Goal: Task Accomplishment & Management: Use online tool/utility

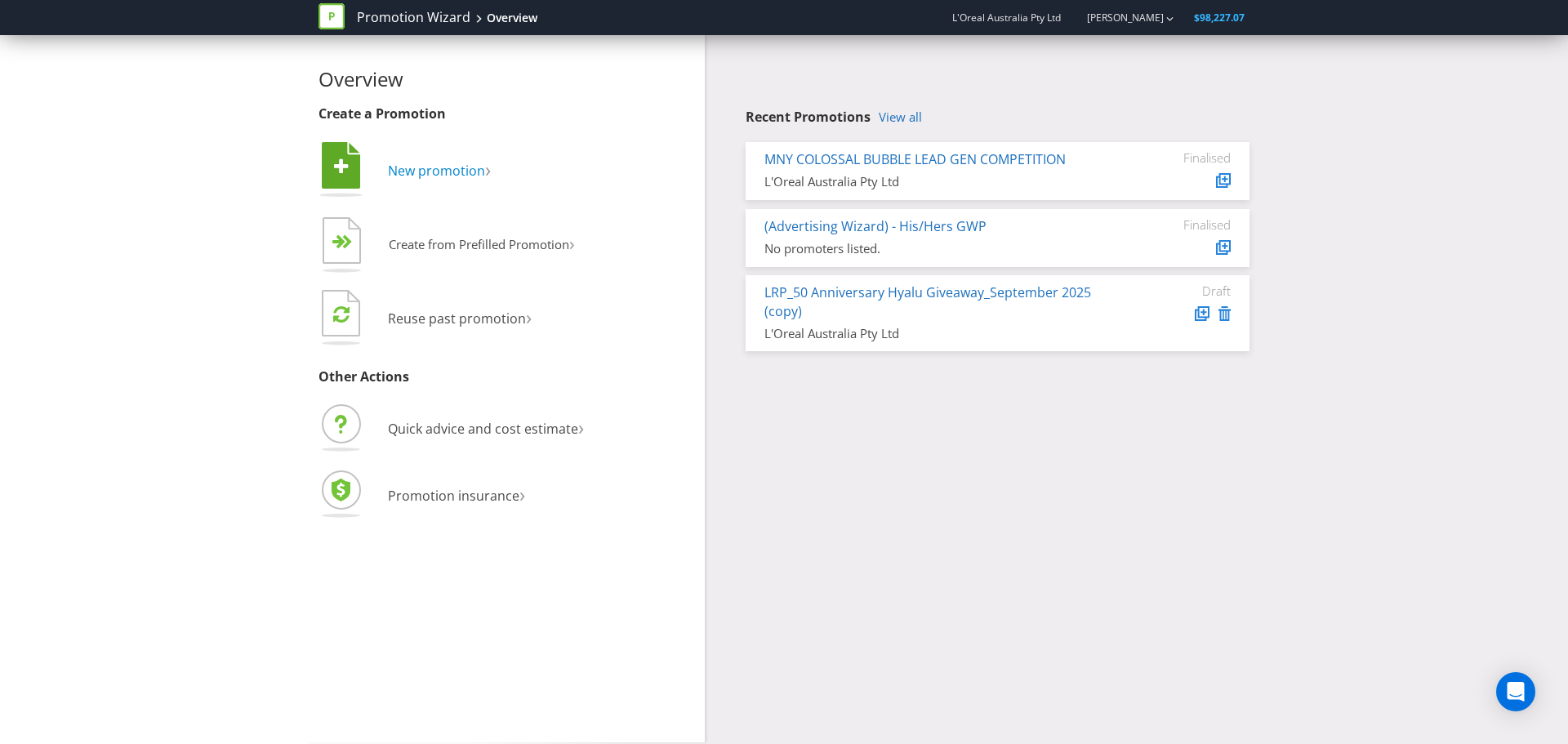
click at [441, 169] on span "New promotion" at bounding box center [436, 170] width 97 height 18
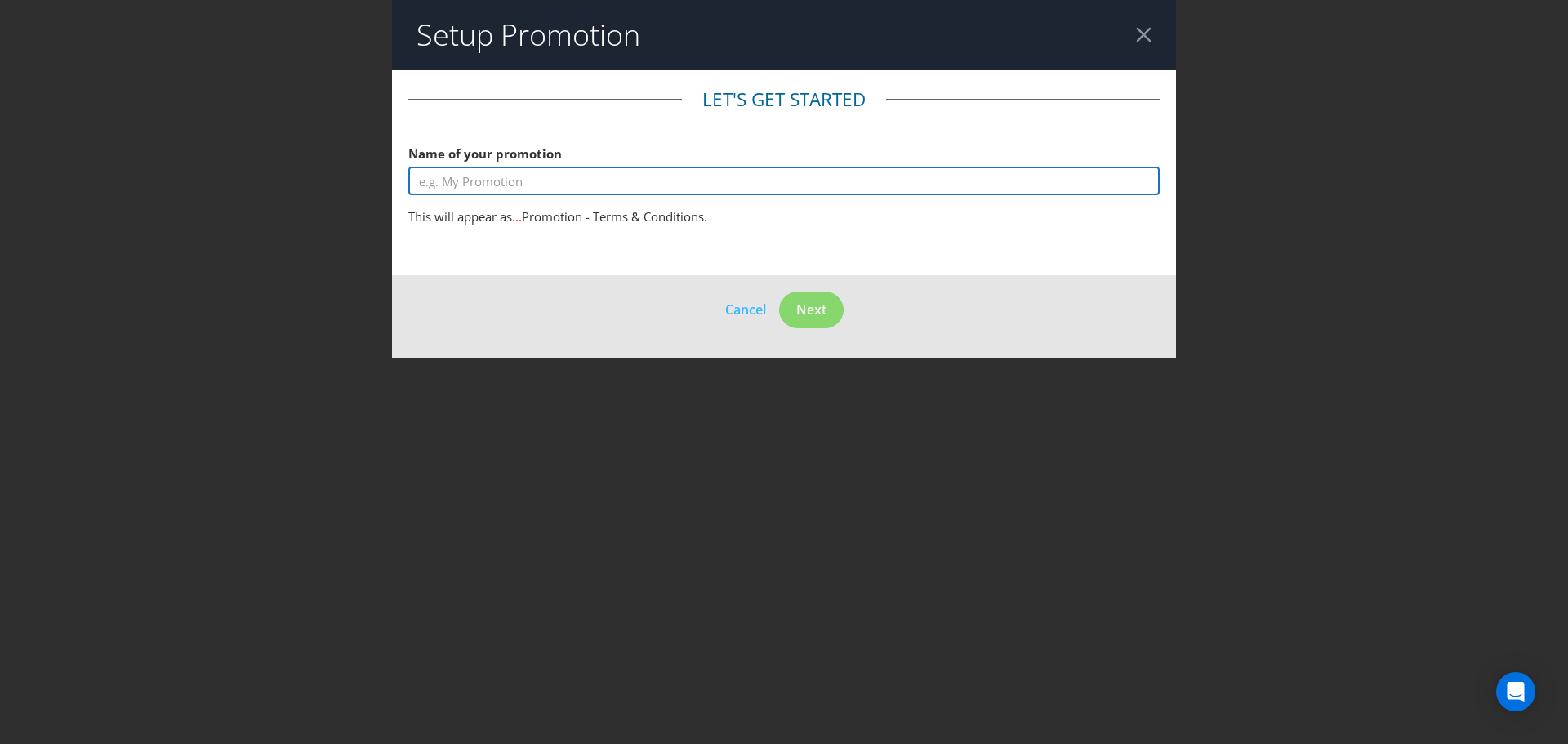
click at [489, 187] on input "text" at bounding box center [784, 181] width 751 height 28
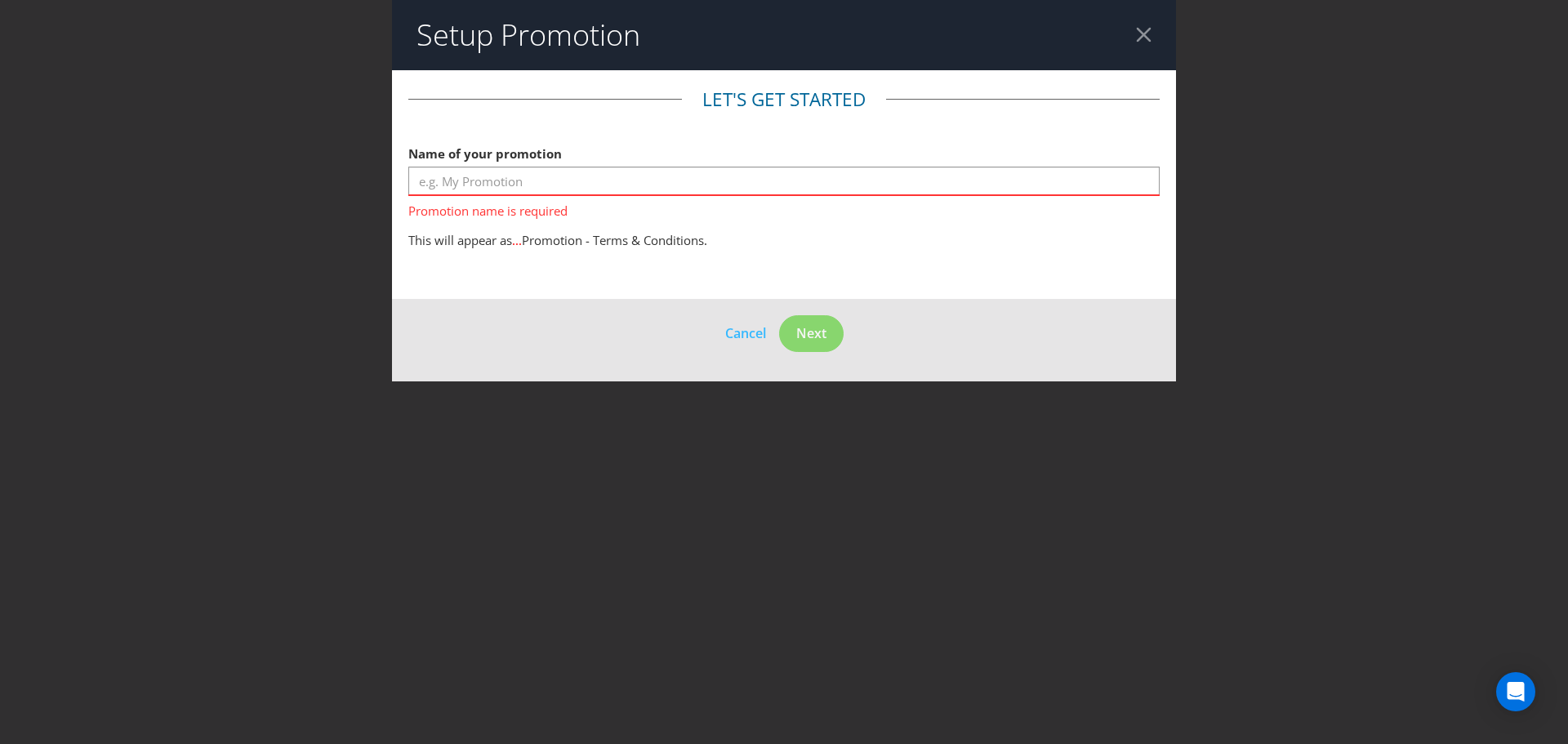
drag, startPoint x: 474, startPoint y: 222, endPoint x: 779, endPoint y: 232, distance: 305.2
click at [779, 232] on p "This will appear as ... Promotion - Terms & Conditions." at bounding box center [784, 240] width 751 height 17
click at [863, 233] on p "This will appear as ... Promotion - Terms & Conditions." at bounding box center [784, 240] width 751 height 17
click at [1122, 38] on header "Setup Promotion" at bounding box center [784, 35] width 784 height 71
click at [1139, 38] on div at bounding box center [1144, 34] width 16 height 16
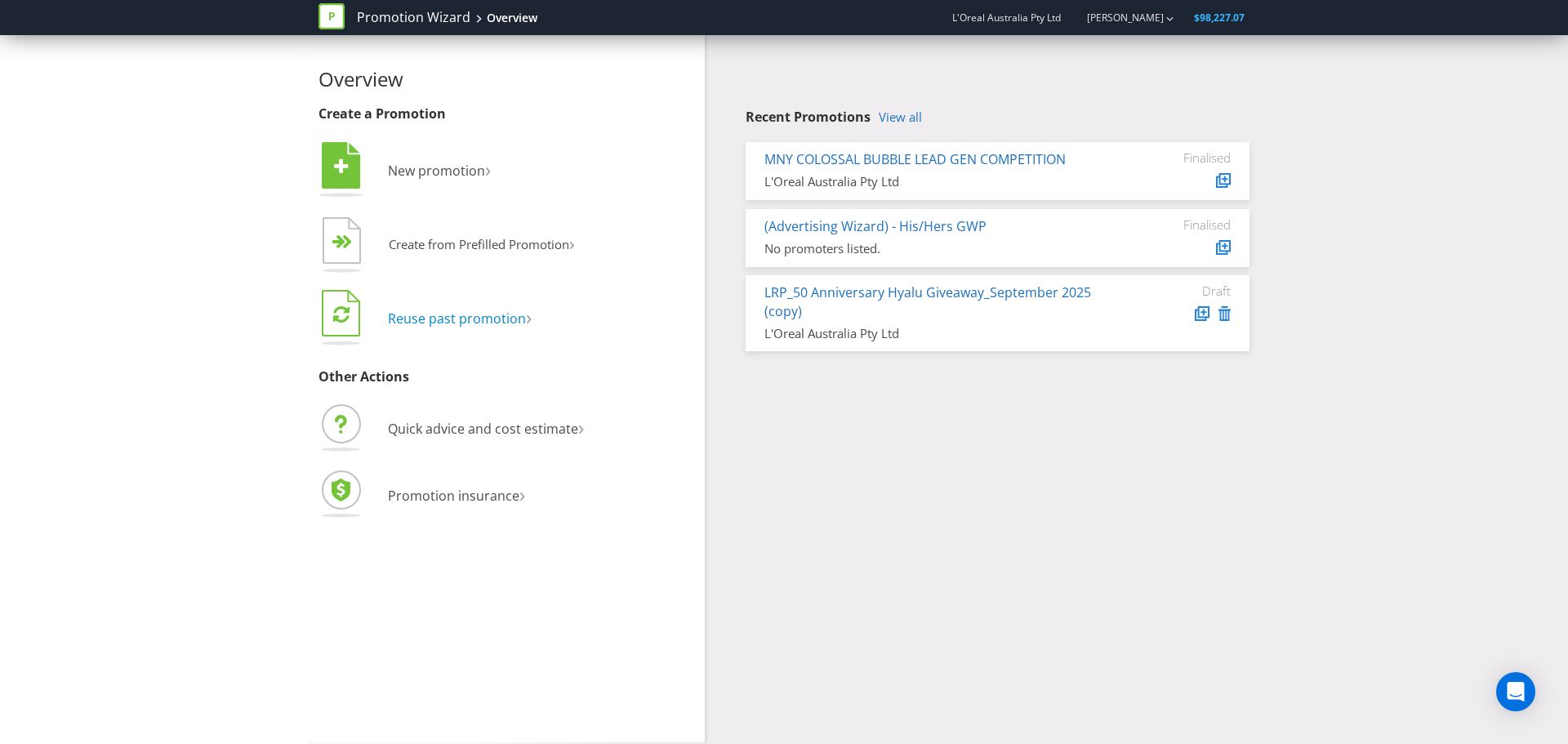
click at [464, 321] on span "Reuse past promotion" at bounding box center [456, 319] width 138 height 18
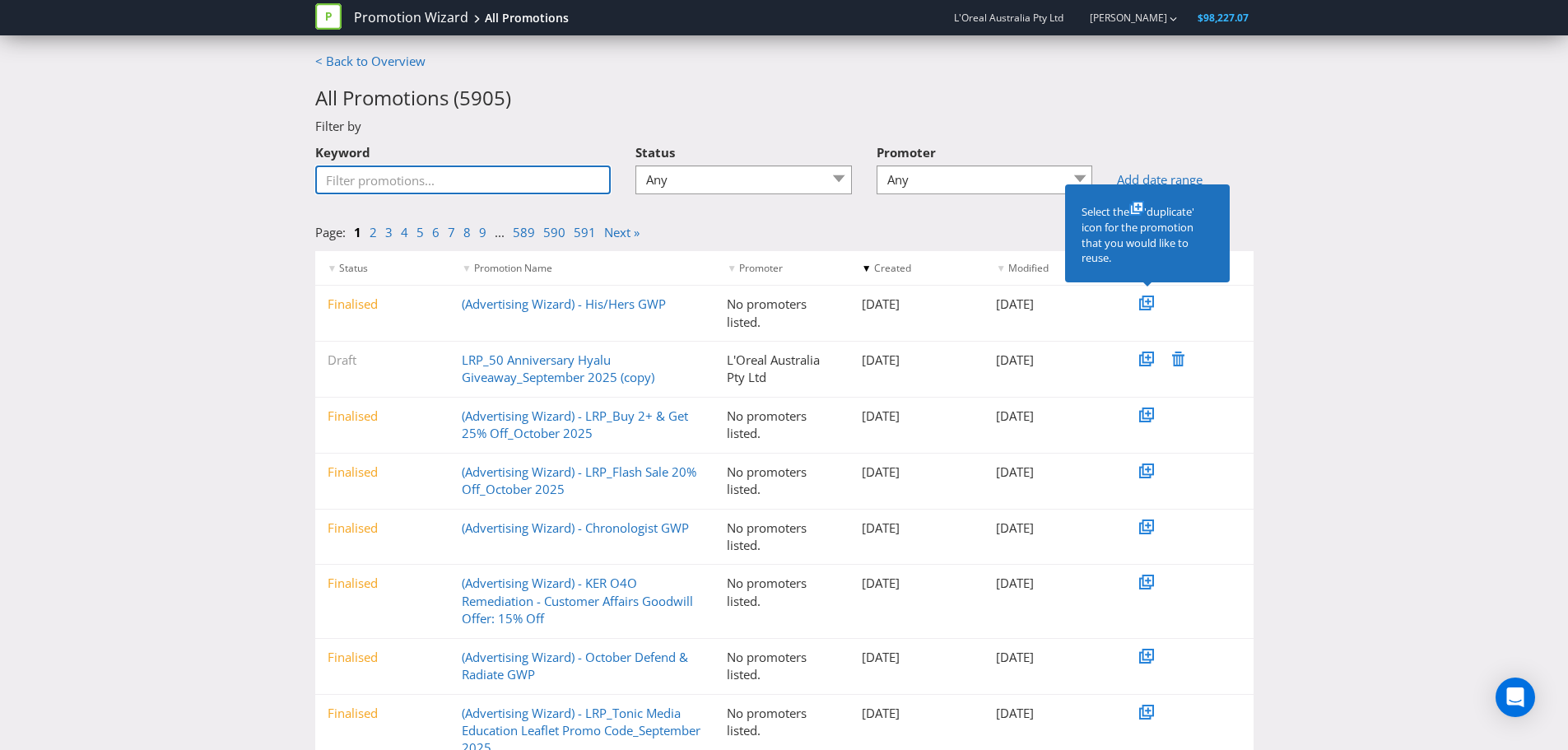
click at [476, 181] on input "Keyword" at bounding box center [463, 179] width 296 height 29
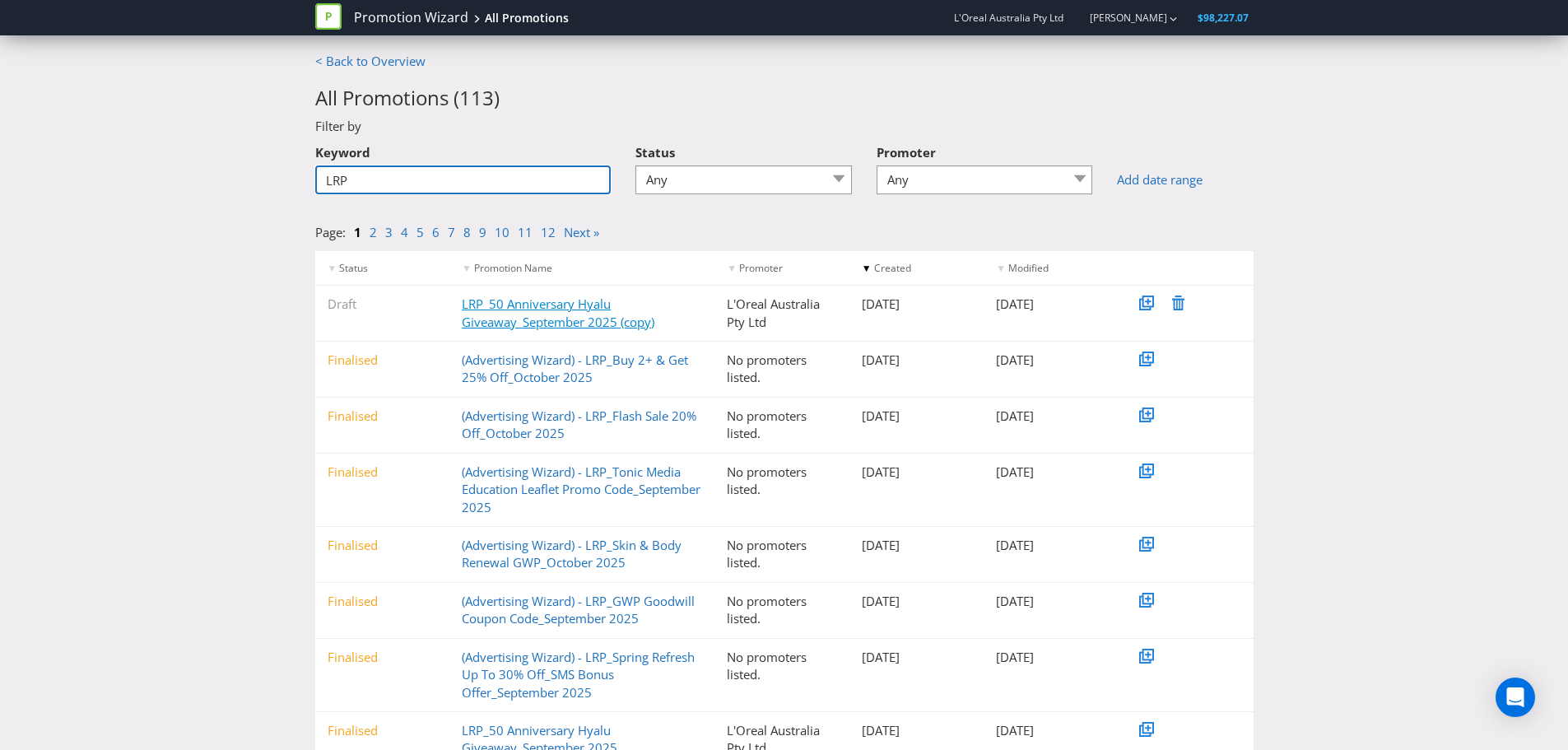
type input "LRP"
click at [586, 314] on link "LRP_50 Anniversary Hyalu Giveaway_September 2025 (copy)" at bounding box center [558, 312] width 193 height 34
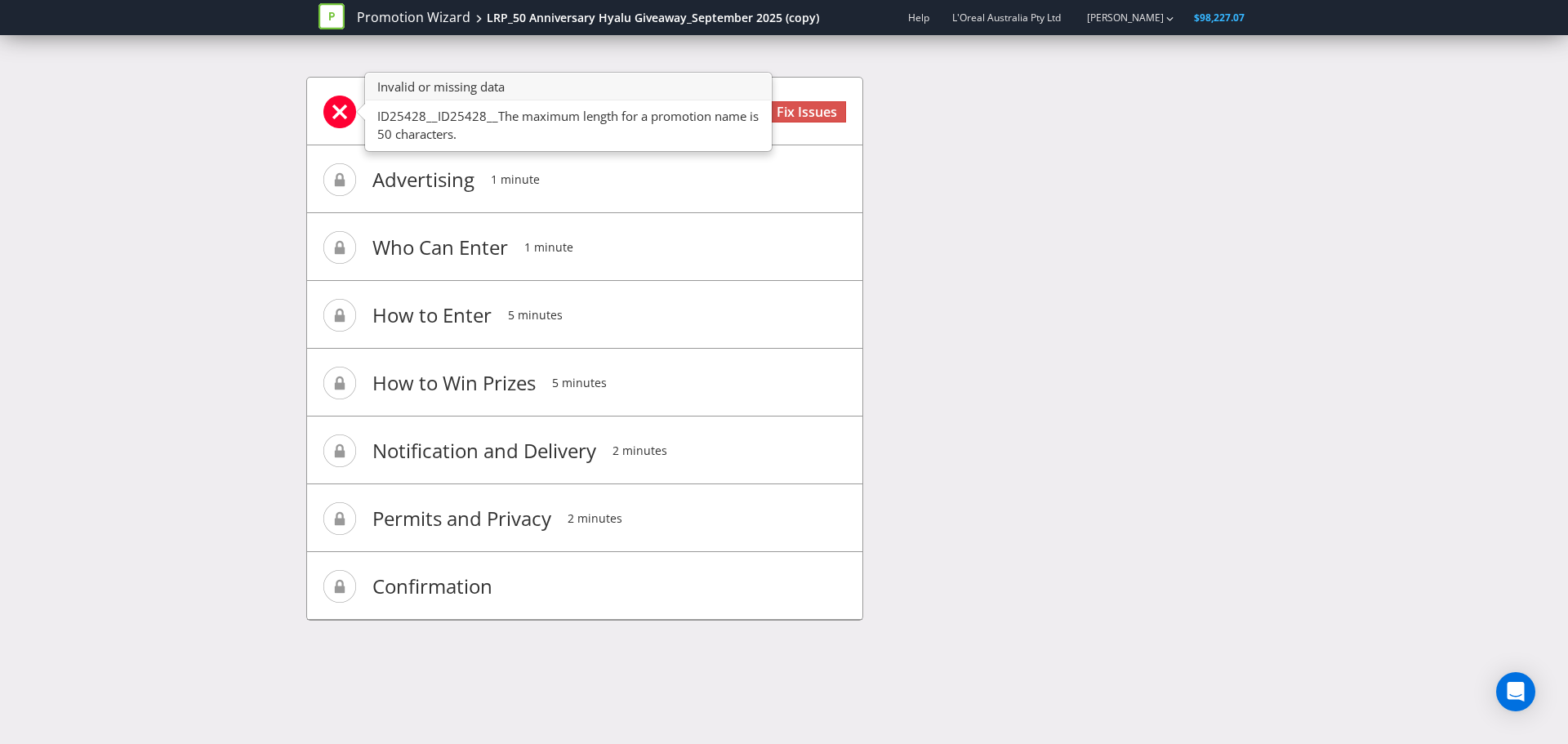
click at [336, 111] on span at bounding box center [340, 112] width 33 height 33
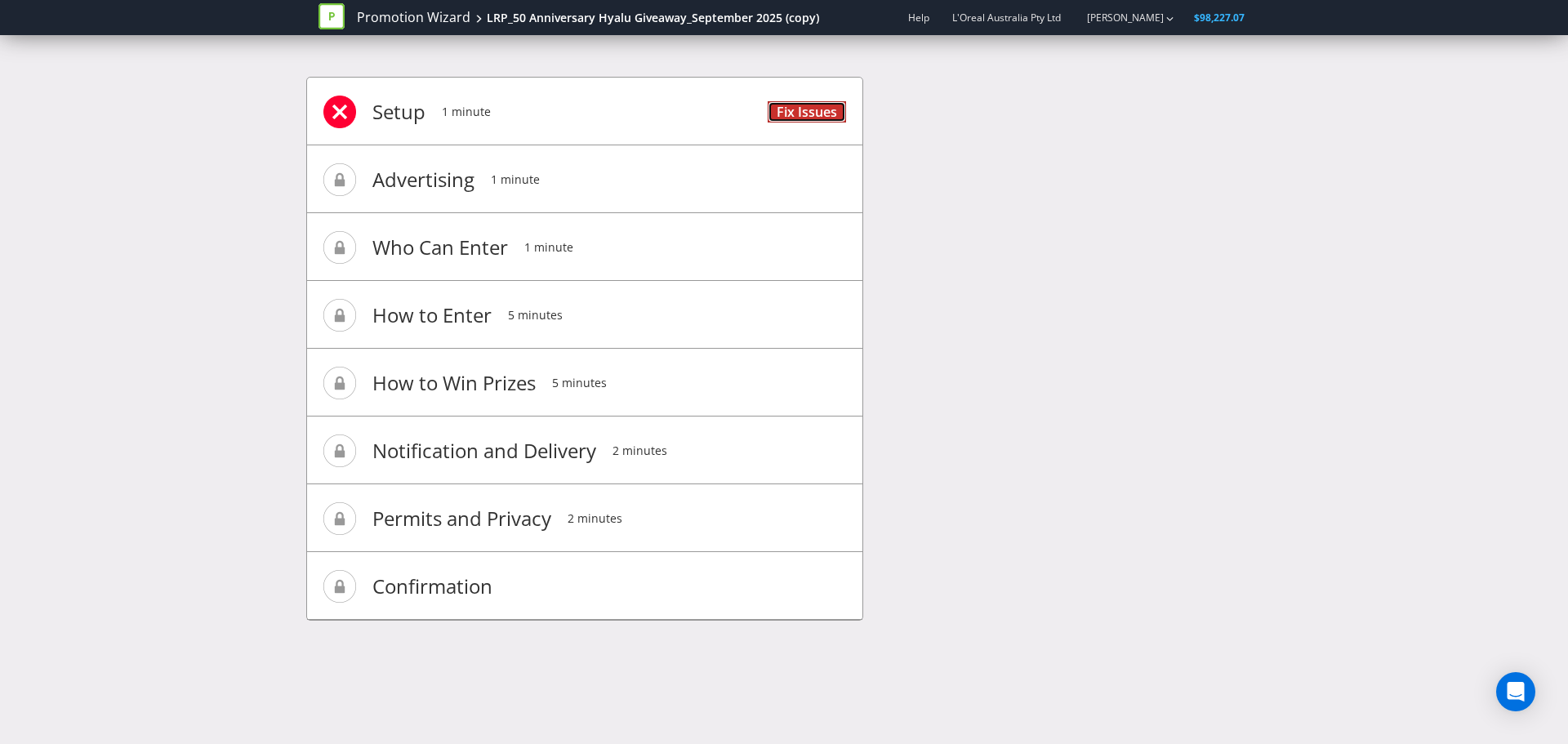
click at [788, 108] on link "Fix Issues" at bounding box center [807, 113] width 79 height 22
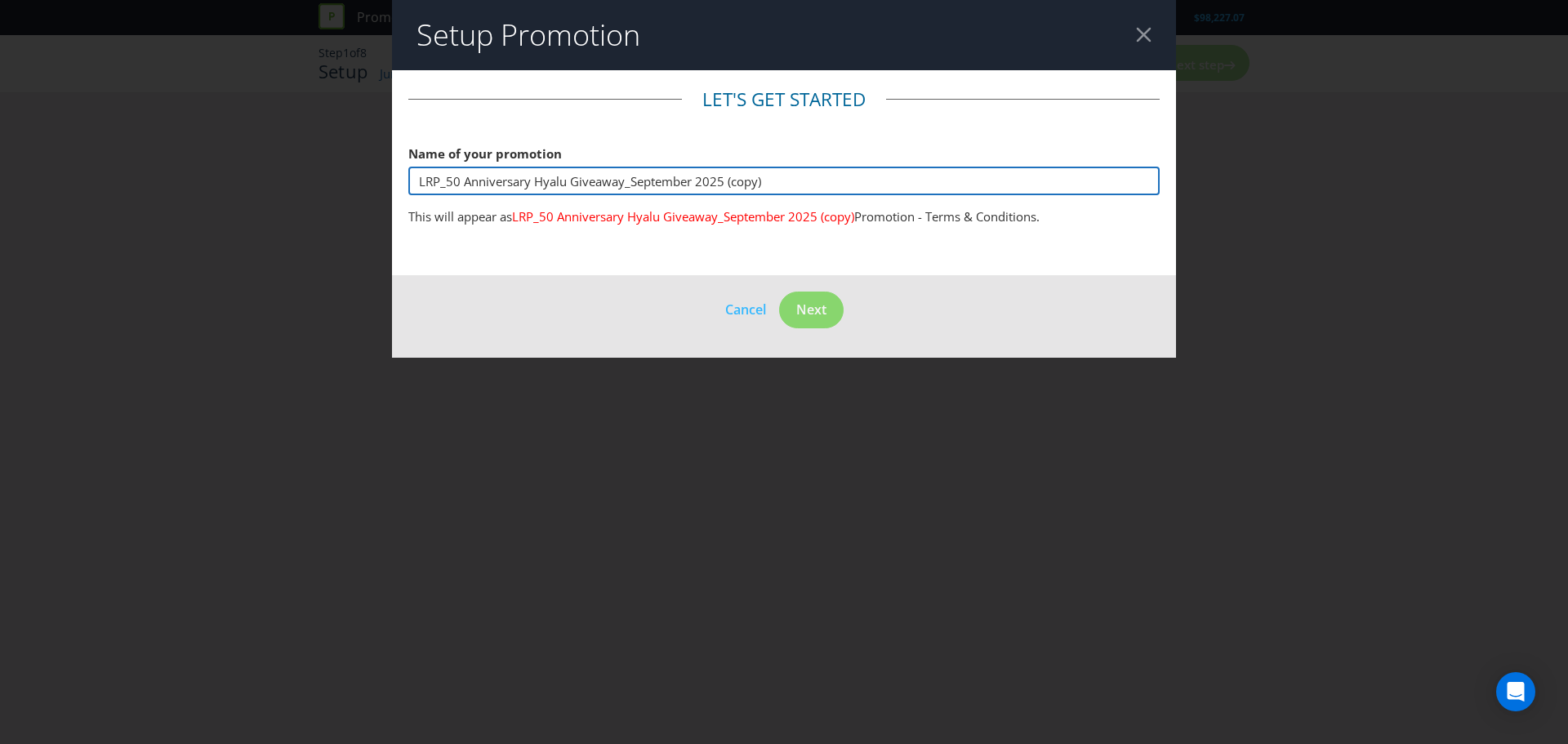
drag, startPoint x: 623, startPoint y: 182, endPoint x: 445, endPoint y: 185, distance: 178.0
click at [445, 185] on input "LRP_50 Anniversary Hyalu Giveaway_September 2025 (copy)" at bounding box center [784, 181] width 751 height 28
drag, startPoint x: 426, startPoint y: 180, endPoint x: 765, endPoint y: 155, distance: 339.9
click at [831, 176] on input "LRP_TikTok Influencer Giveaway_October 2025" at bounding box center [784, 181] width 751 height 28
click at [760, 176] on input "LRP_TikTok Influencer Giveaway_October 2025" at bounding box center [784, 181] width 751 height 28
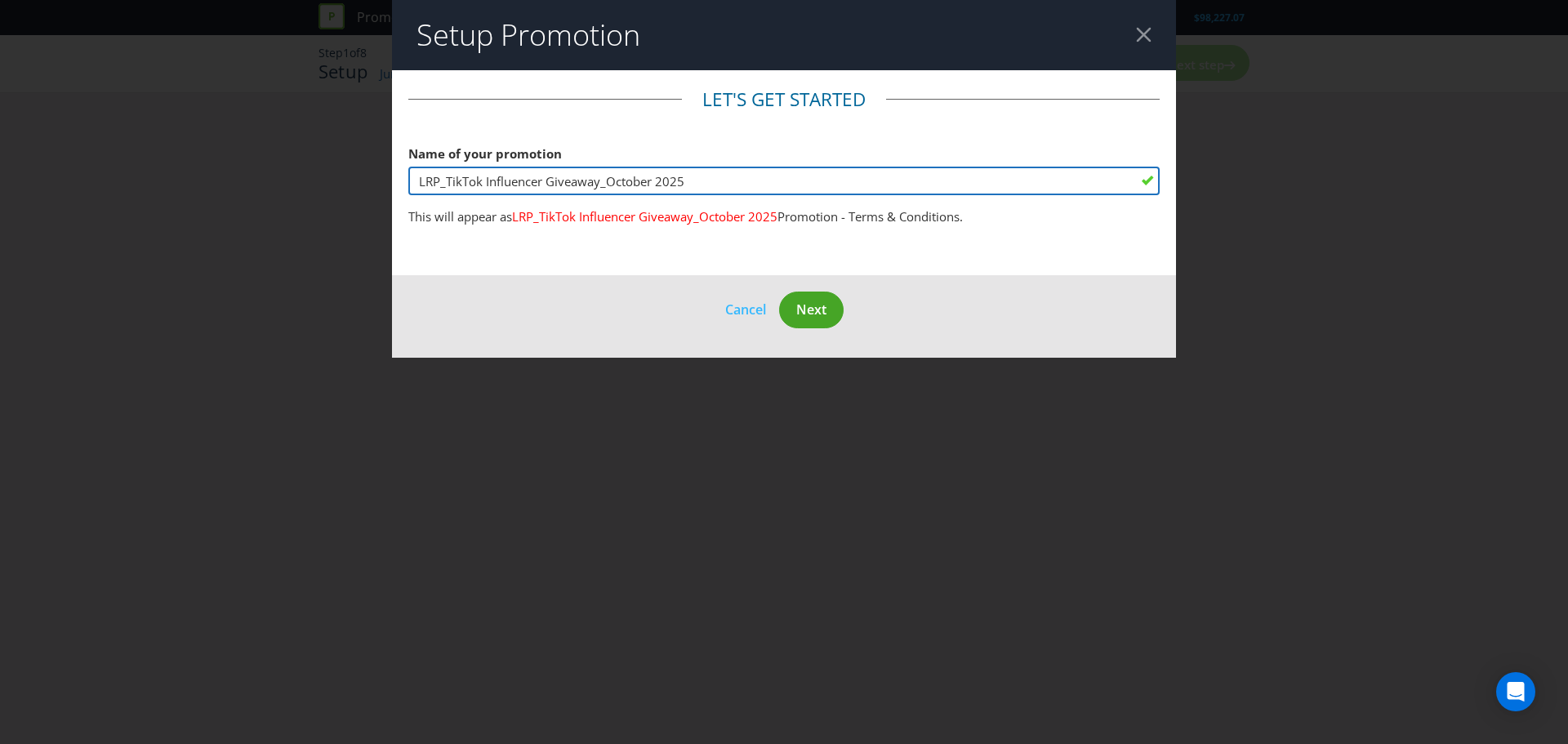
type input "LRP_TikTok Influencer Giveaway_October 2025"
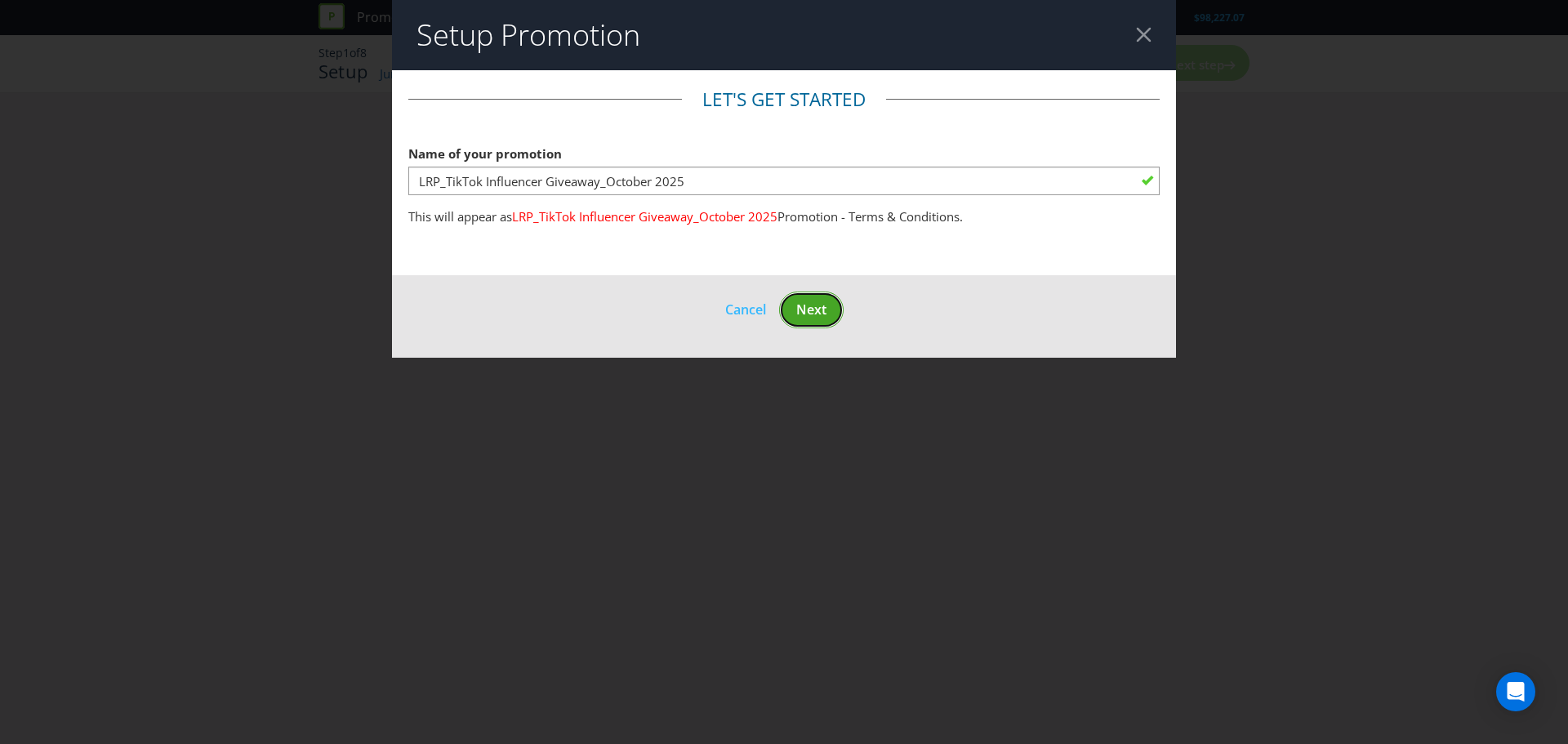
click at [817, 312] on span "Next" at bounding box center [811, 310] width 30 height 18
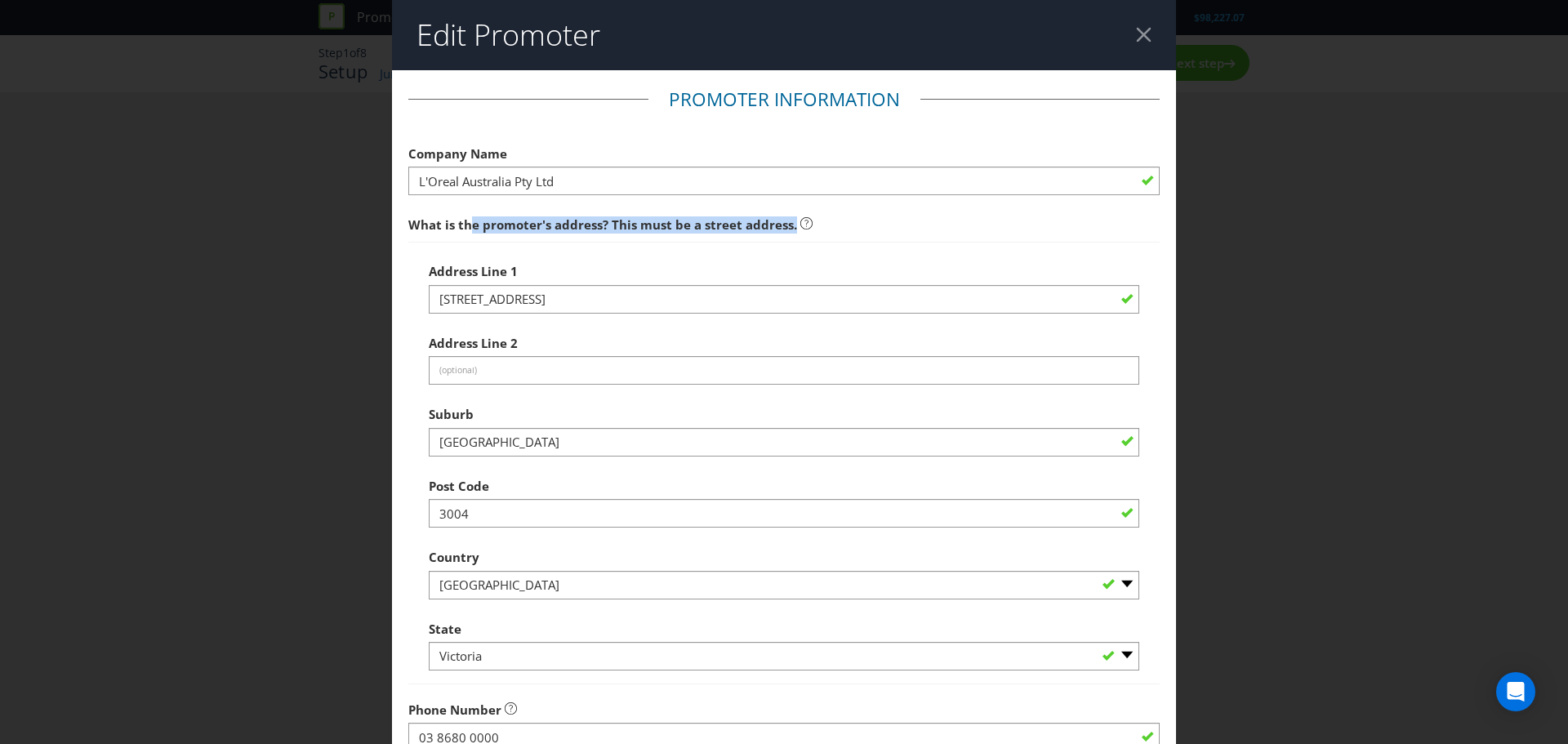
drag, startPoint x: 466, startPoint y: 228, endPoint x: 792, endPoint y: 223, distance: 326.0
click at [792, 223] on span "What is the promoter's address? This must be a street address." at bounding box center [784, 224] width 751 height 34
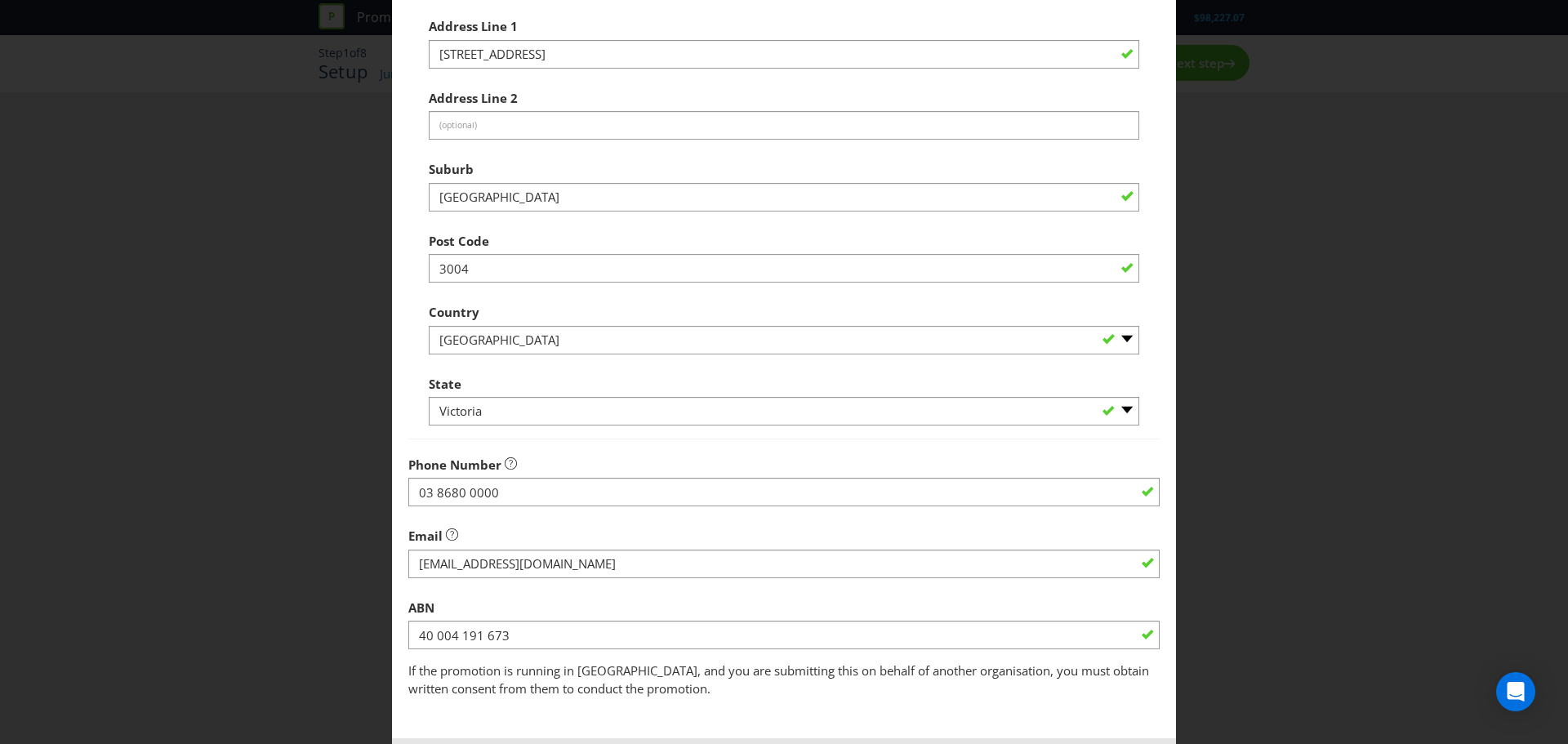
scroll to position [322, 0]
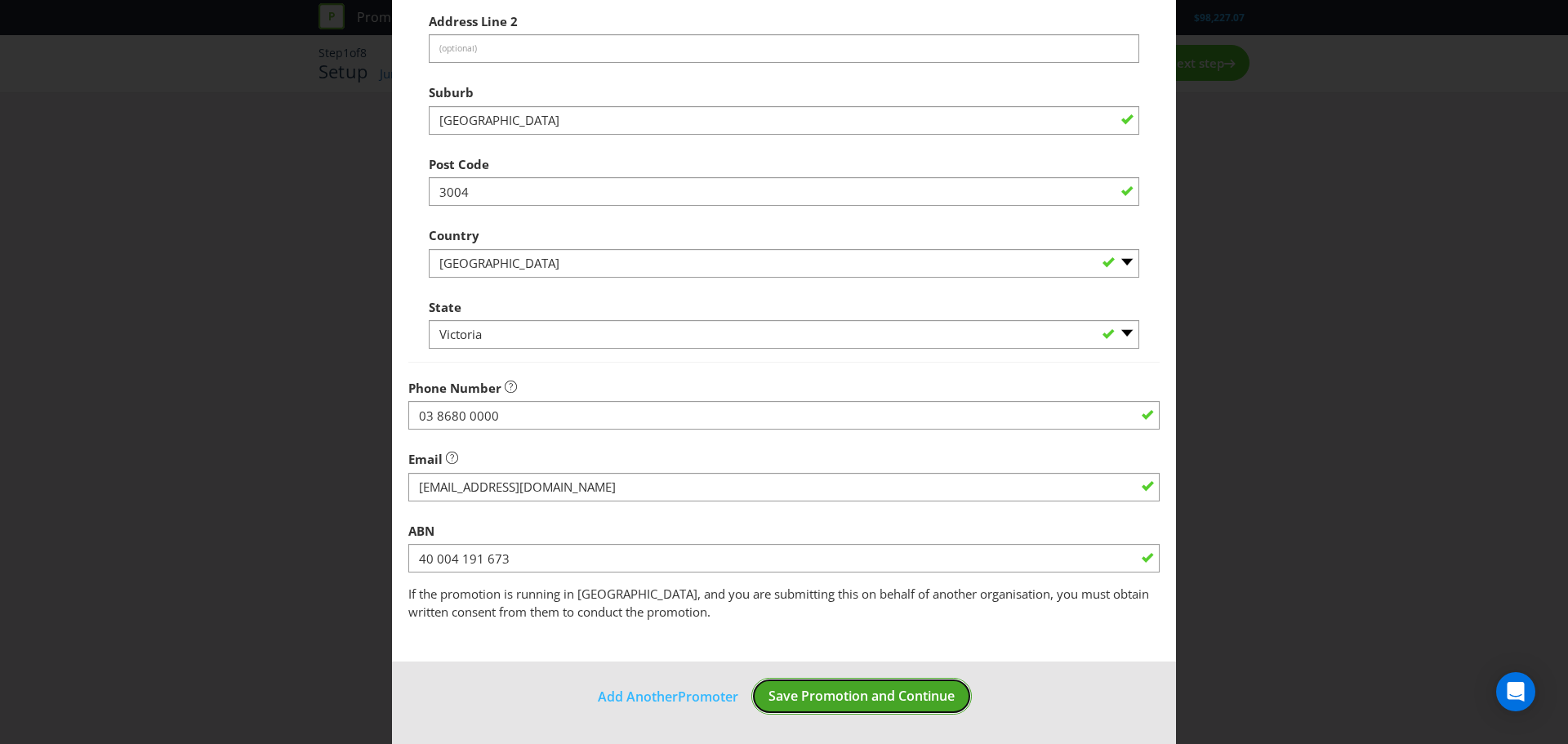
click at [836, 709] on button "Save Promotion and Continue" at bounding box center [861, 696] width 221 height 37
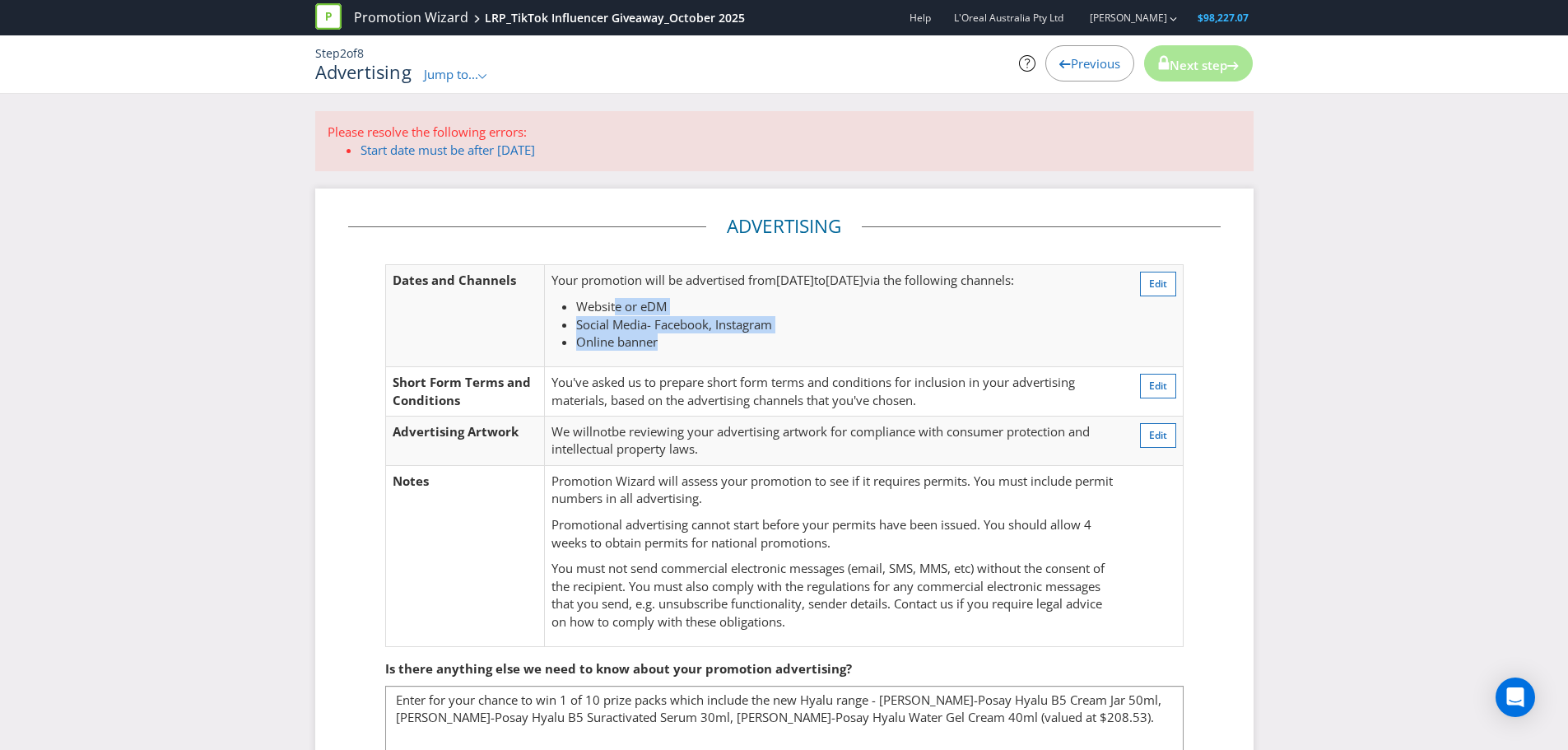
drag, startPoint x: 619, startPoint y: 305, endPoint x: 664, endPoint y: 342, distance: 58.3
click at [664, 342] on ul "Website or eDM Social Media - Facebook, Instagram Online banner" at bounding box center [833, 324] width 564 height 53
click at [664, 342] on li "Online banner" at bounding box center [846, 342] width 540 height 18
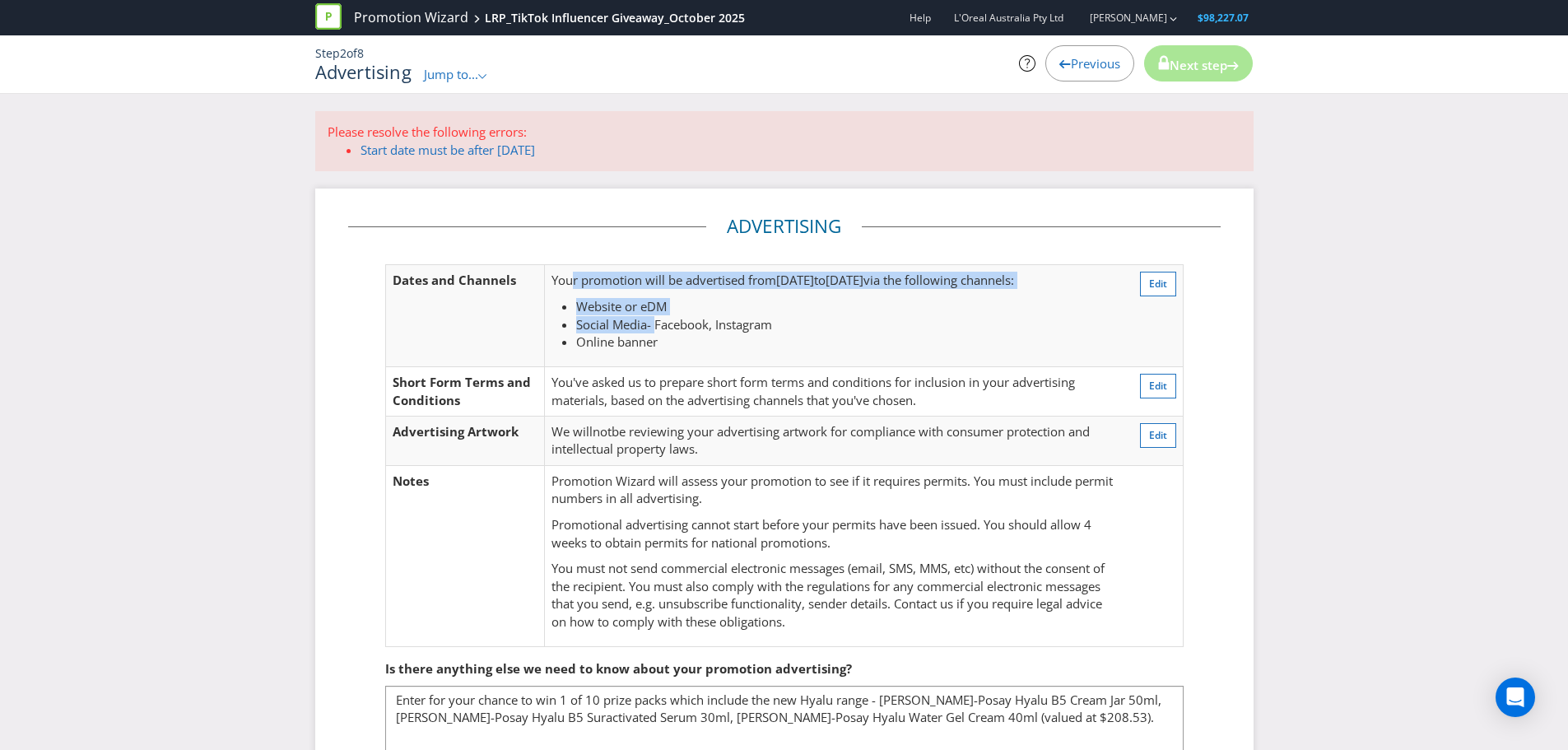
drag, startPoint x: 571, startPoint y: 285, endPoint x: 655, endPoint y: 321, distance: 91.4
click at [655, 321] on td "Your promotion will be advertised from [DATE] to [DATE] via the following chann…" at bounding box center [834, 316] width 578 height 103
click at [655, 321] on span "- Facebook, Instagram" at bounding box center [708, 324] width 125 height 17
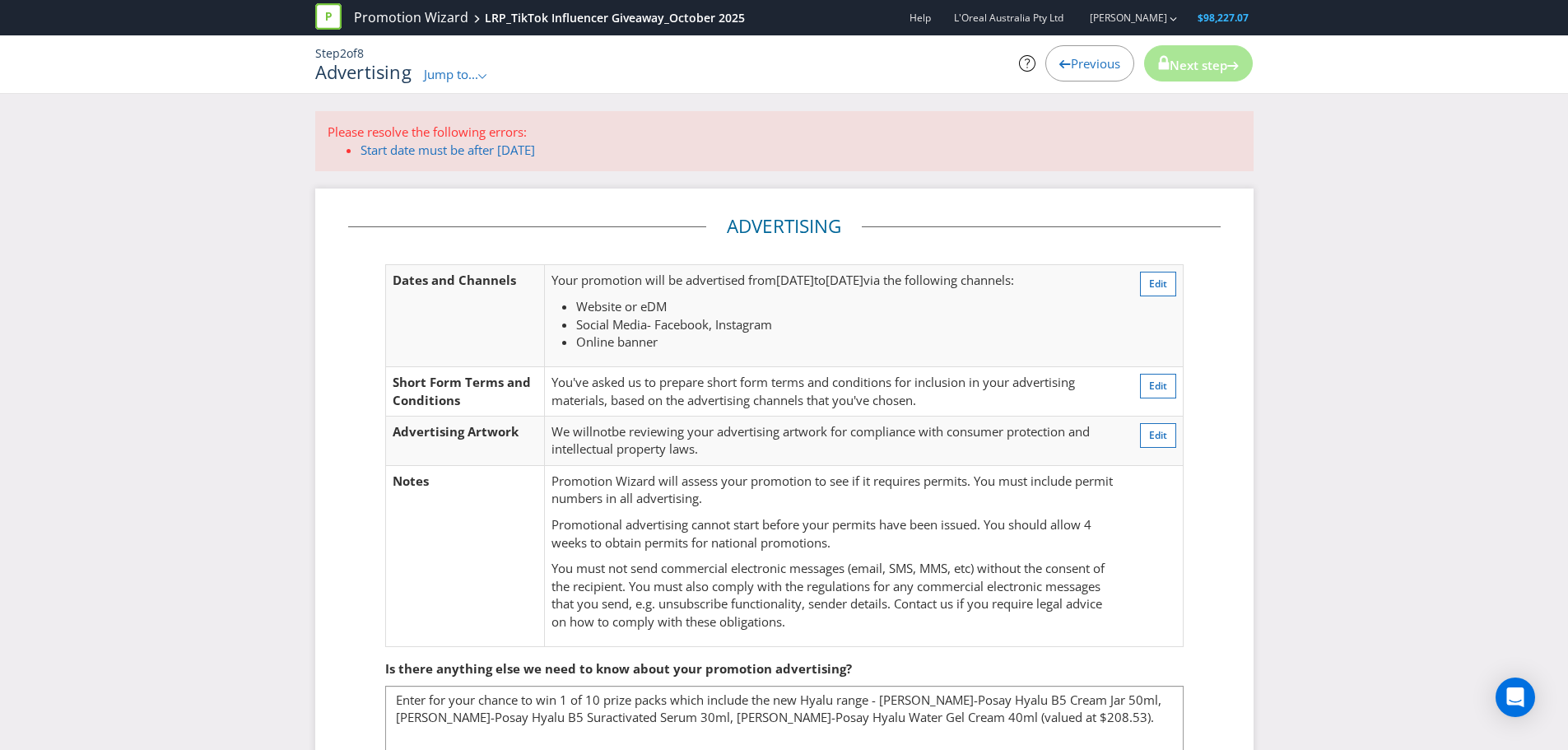
click at [1070, 66] on span "Previous" at bounding box center [1094, 64] width 49 height 17
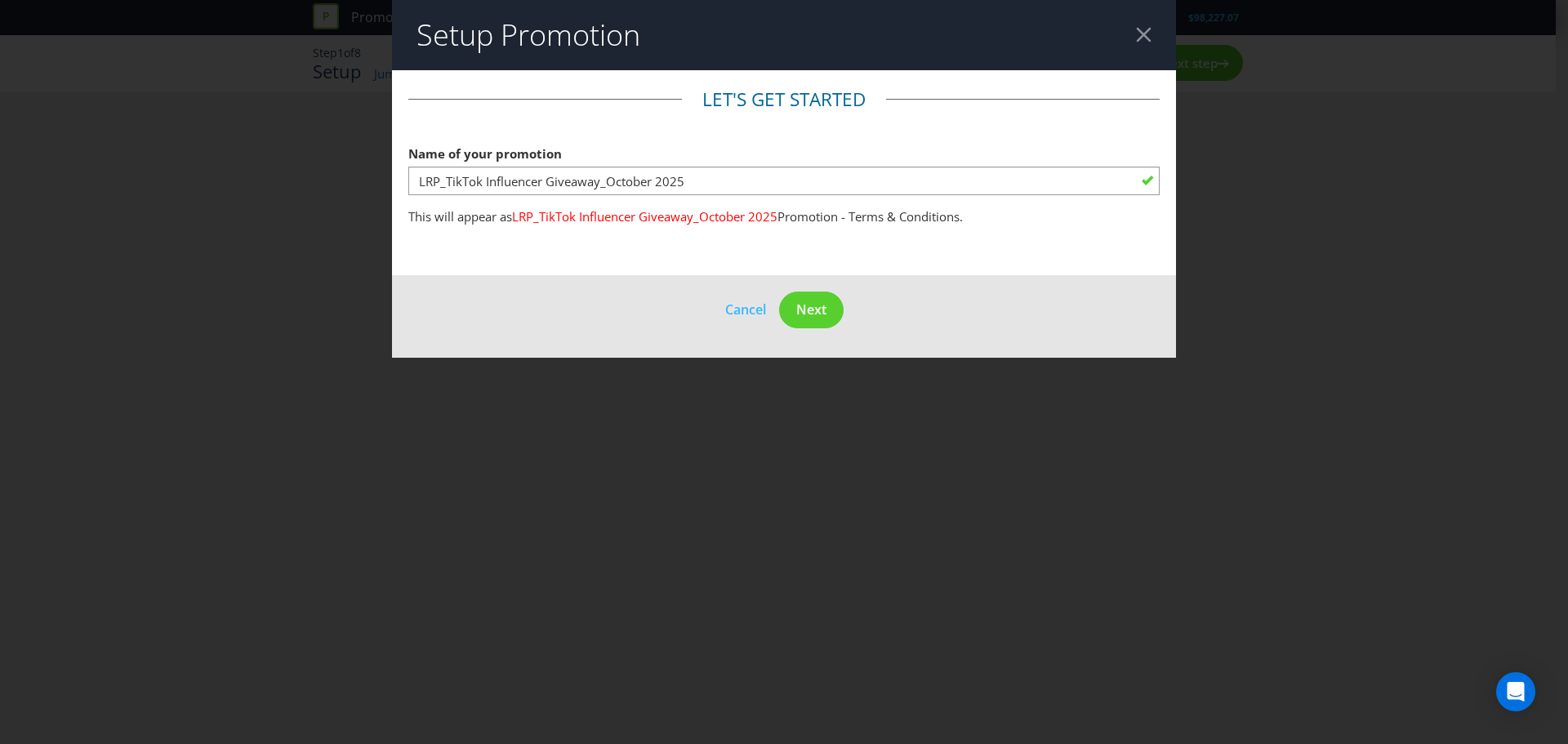
click at [1146, 35] on div at bounding box center [1144, 34] width 16 height 16
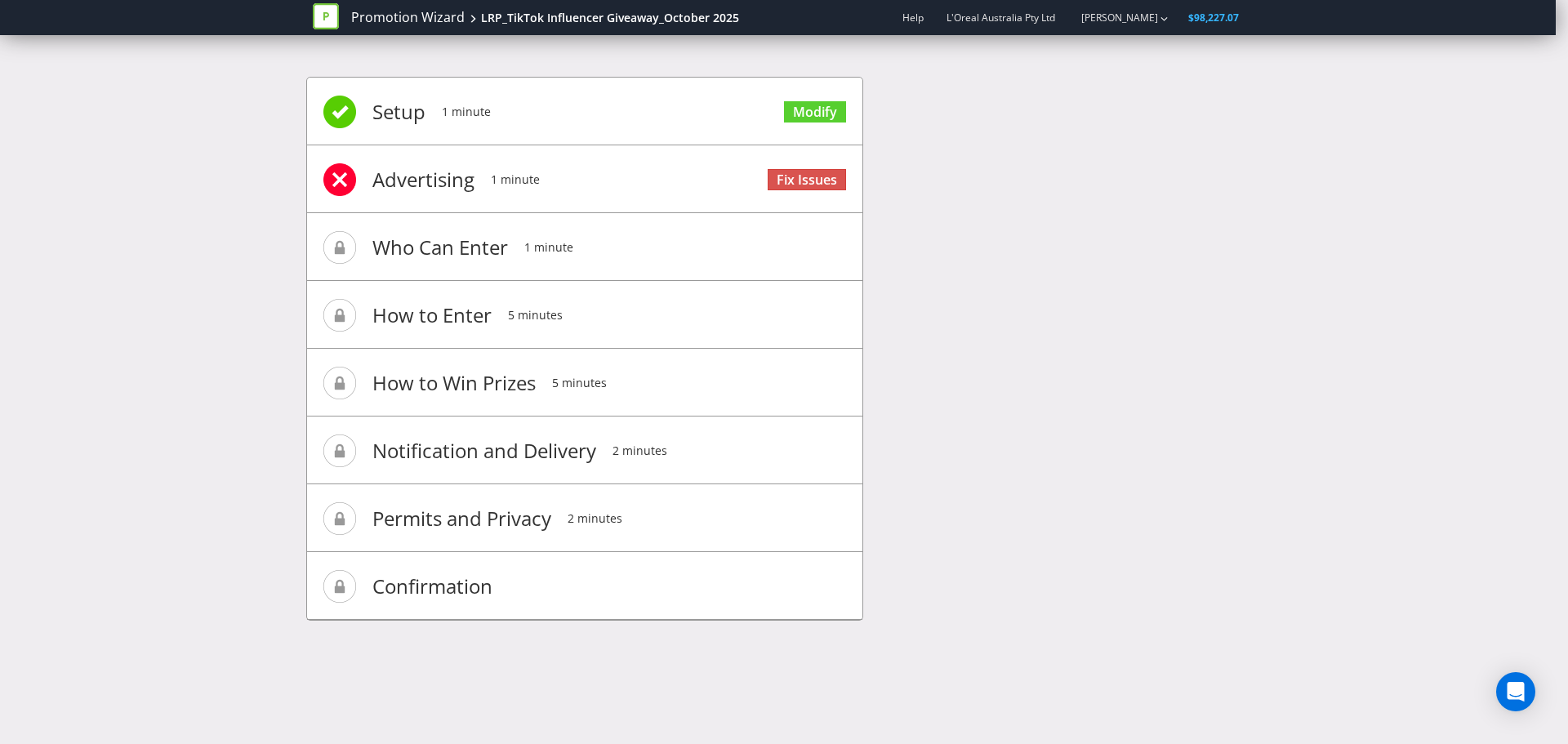
click at [334, 10] on icon at bounding box center [325, 16] width 27 height 27
